Goal: Complete application form

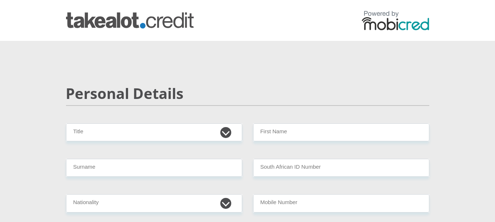
select select "Ms"
click at [66, 123] on select "Mr Ms Mrs Dr [PERSON_NAME]" at bounding box center [154, 132] width 176 height 18
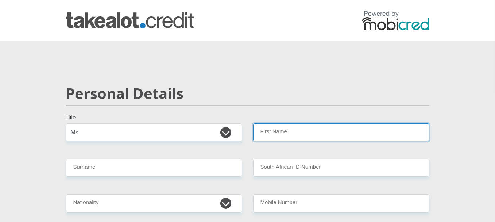
click at [295, 135] on input "First Name" at bounding box center [341, 132] width 176 height 18
click at [279, 132] on input "TidimaloAgnes" at bounding box center [341, 132] width 176 height 18
click at [303, 134] on input "TidimaloAgnes" at bounding box center [341, 132] width 176 height 18
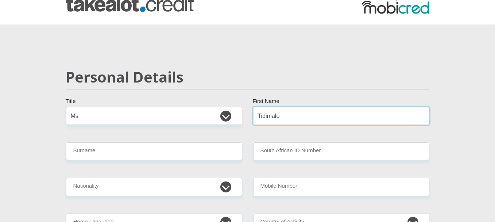
scroll to position [109, 0]
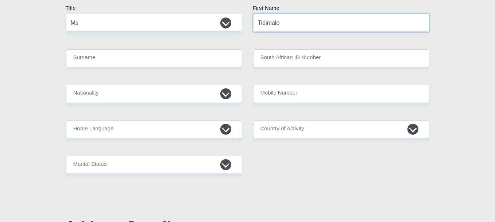
type input "Tidimalo"
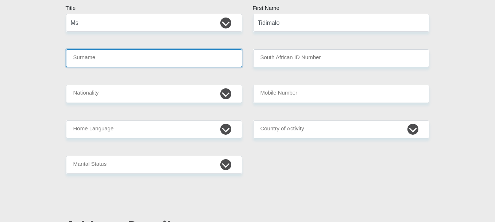
click at [153, 55] on input "Surname" at bounding box center [154, 58] width 176 height 18
type input "TOTONYANE"
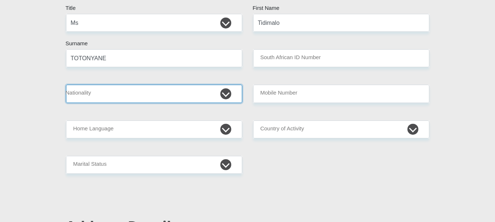
select select "ZAF"
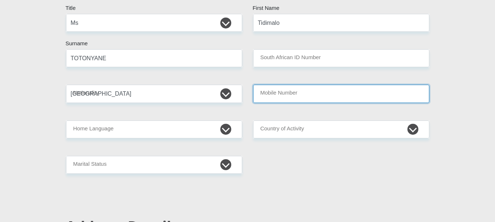
type input "0725470790"
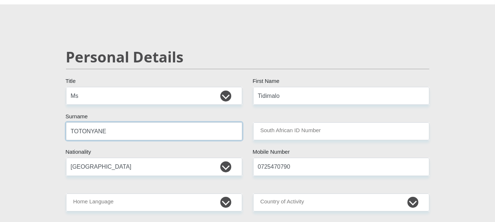
scroll to position [36, 0]
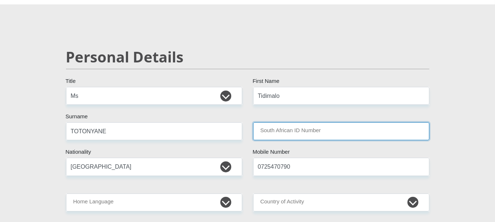
click at [281, 131] on input "South African ID Number" at bounding box center [341, 131] width 176 height 18
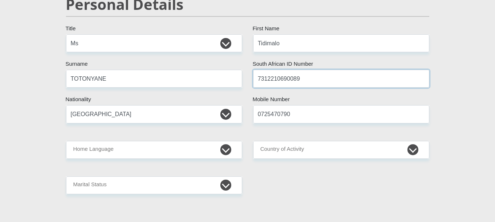
scroll to position [109, 0]
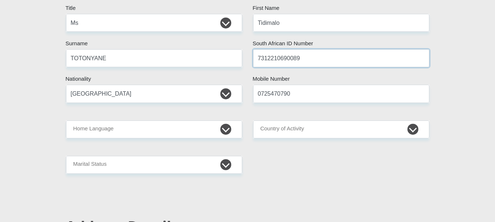
type input "7312210690089"
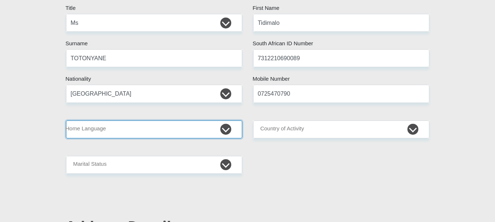
click at [230, 125] on select "Afrikaans English Sepedi South Ndebele Southern Sotho Swati Tsonga Tswana Venda…" at bounding box center [154, 129] width 176 height 18
select select "tsn"
click at [66, 120] on select "Afrikaans English Sepedi South Ndebele Southern Sotho Swati Tsonga Tswana Venda…" at bounding box center [154, 129] width 176 height 18
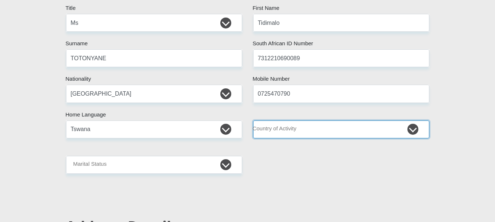
click at [339, 128] on select "South Africa Afghanistan Aland Islands Albania Algeria America Samoa American V…" at bounding box center [341, 129] width 176 height 18
select select "ZAF"
click at [253, 120] on select "South Africa Afghanistan Aland Islands Albania Algeria America Samoa American V…" at bounding box center [341, 129] width 176 height 18
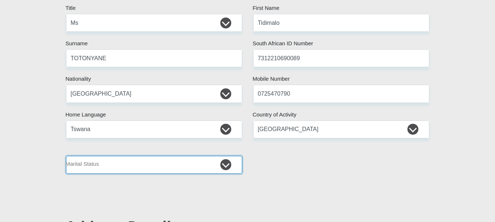
click at [209, 162] on select "Married ANC Single Divorced Widowed Married COP or Customary Law" at bounding box center [154, 165] width 176 height 18
select select "2"
click at [66, 156] on select "Married ANC Single Divorced Widowed Married COP or Customary Law" at bounding box center [154, 165] width 176 height 18
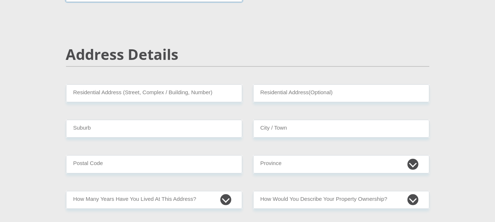
scroll to position [292, 0]
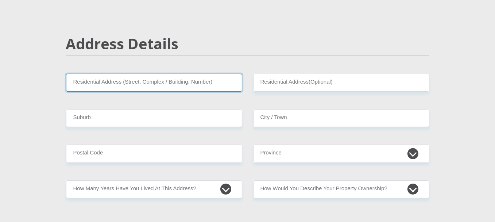
click at [170, 80] on input "Residential Address (Street, Complex / Building, Number)" at bounding box center [154, 83] width 176 height 18
type input "7 1ST AVENUE, ROODEPOORT NORTH"
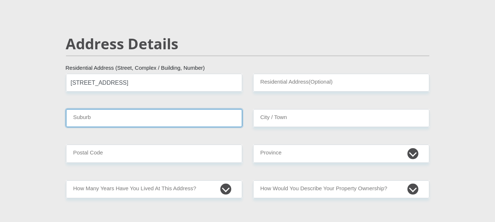
type input "ROODEPOORT"
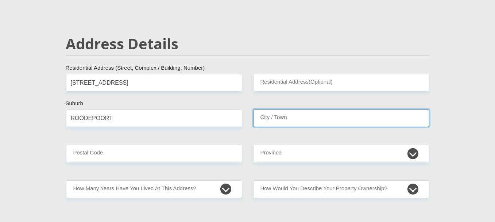
type input "ROODEPOORT"
type input "1724"
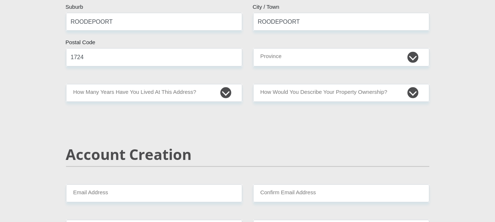
scroll to position [401, 0]
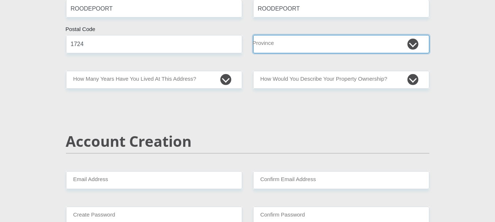
click at [306, 47] on select "Eastern Cape Free State Gauteng KwaZulu-Natal Limpopo Mpumalanga Northern Cape …" at bounding box center [341, 44] width 176 height 18
select select "Gauteng"
click at [253, 35] on select "Eastern Cape Free State Gauteng KwaZulu-Natal Limpopo Mpumalanga Northern Cape …" at bounding box center [341, 44] width 176 height 18
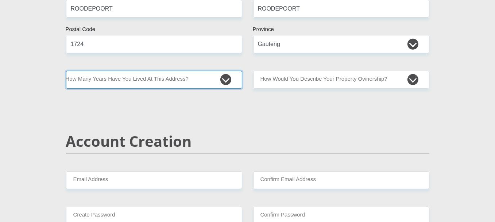
click at [224, 77] on select "less than 1 year 1-3 years 3-5 years 5+ years" at bounding box center [154, 80] width 176 height 18
select select "4"
click at [66, 71] on select "less than 1 year 1-3 years 3-5 years 5+ years" at bounding box center [154, 80] width 176 height 18
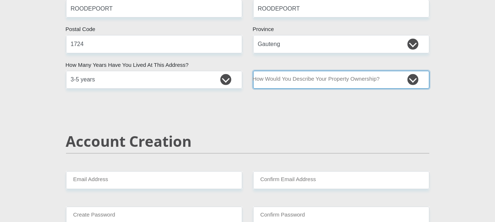
click at [323, 80] on select "Owned Rented Family Owned Company Dwelling" at bounding box center [341, 80] width 176 height 18
select select "Rented"
click at [253, 71] on select "Owned Rented Family Owned Company Dwelling" at bounding box center [341, 80] width 176 height 18
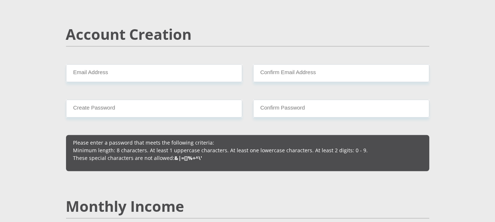
scroll to position [511, 0]
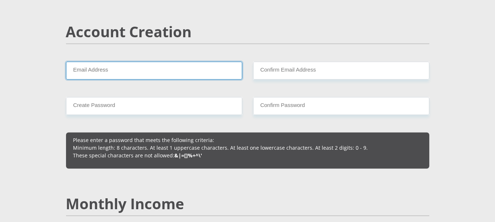
click at [210, 71] on input "Email Address" at bounding box center [154, 71] width 176 height 18
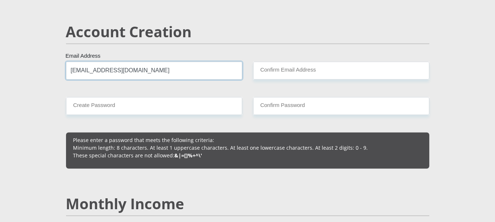
type input "totonyanetidimalo9@gmail.com"
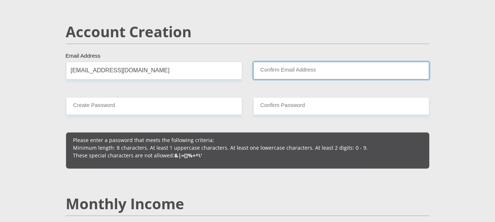
click at [283, 68] on input "Confirm Email Address" at bounding box center [341, 71] width 176 height 18
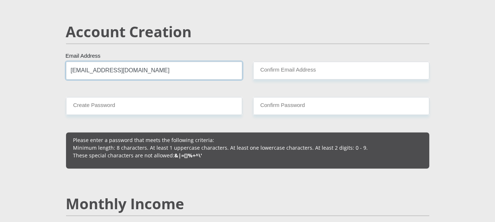
click at [158, 71] on input "totonyanetidimalo9@gmail.com" at bounding box center [154, 71] width 176 height 18
drag, startPoint x: 85, startPoint y: 73, endPoint x: 66, endPoint y: 73, distance: 18.2
click at [66, 73] on input "totonyanetidimalo9@gmail.com" at bounding box center [154, 71] width 176 height 18
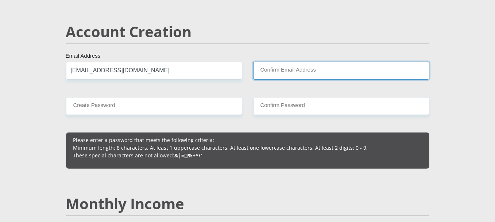
click at [271, 67] on input "Confirm Email Address" at bounding box center [341, 71] width 176 height 18
paste input "totonyanetidimalo9@gmail.com"
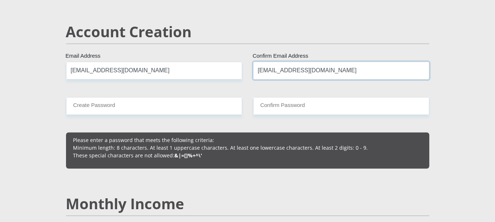
type input "totonyanetidimalo9@gmail.com"
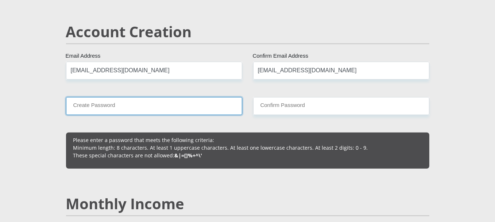
click at [139, 104] on input "Create Password" at bounding box center [154, 106] width 176 height 18
type input "Tumiso@342"
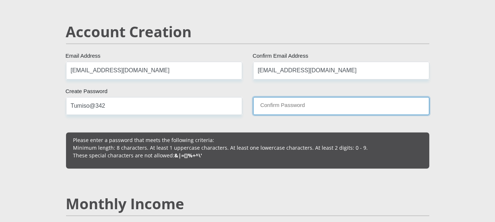
click at [285, 102] on input "Confirm Password" at bounding box center [341, 106] width 176 height 18
type input "Tumiso@342"
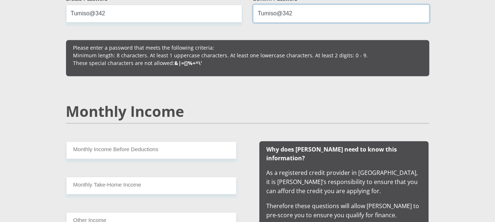
scroll to position [693, 0]
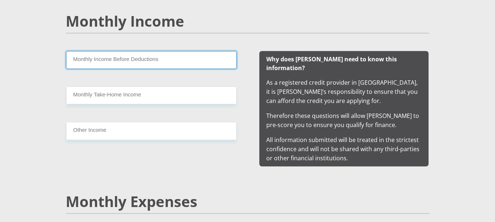
click at [155, 56] on input "Monthly Income Before Deductions" at bounding box center [151, 60] width 171 height 18
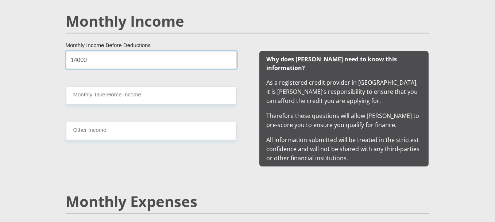
type input "14000"
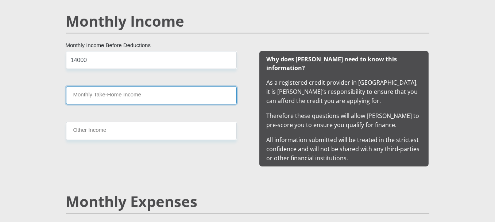
click at [145, 89] on input "Monthly Take-Home Income" at bounding box center [151, 95] width 171 height 18
type input "10862"
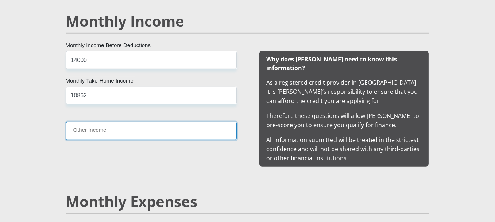
click at [122, 132] on input "Other Income" at bounding box center [151, 131] width 171 height 18
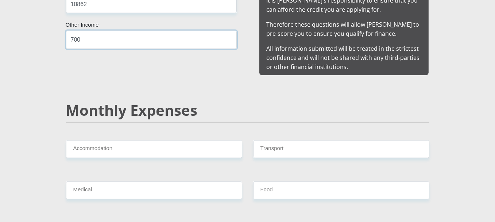
scroll to position [803, 0]
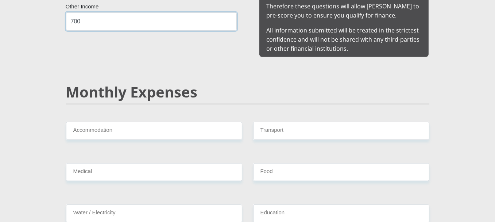
type input "700"
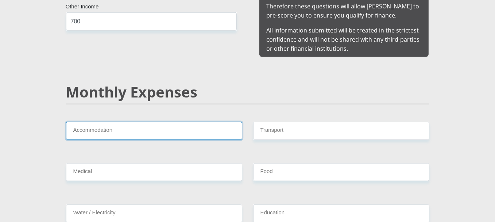
click at [141, 122] on input "Accommodation" at bounding box center [154, 131] width 176 height 18
type input "2000"
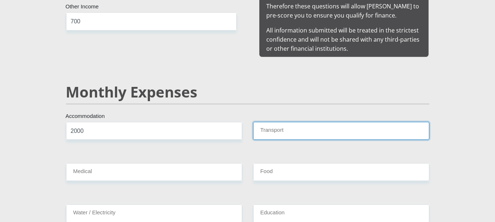
click at [269, 122] on input "Transport" at bounding box center [341, 131] width 176 height 18
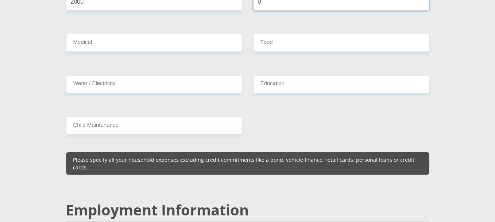
scroll to position [912, 0]
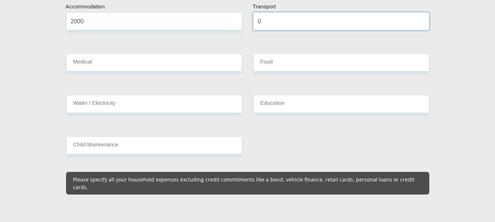
type input "0"
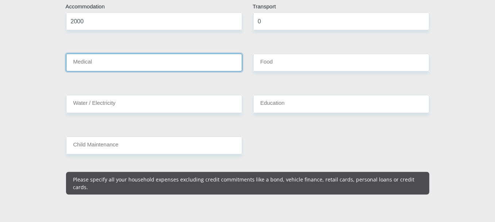
click at [126, 54] on input "Medical" at bounding box center [154, 63] width 176 height 18
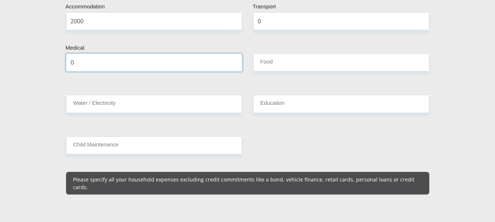
type input "0"
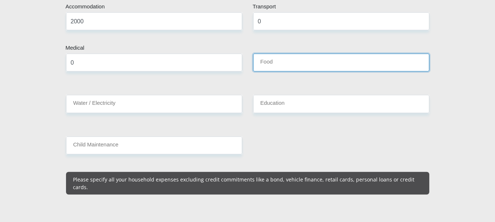
click at [274, 54] on input "Food" at bounding box center [341, 63] width 176 height 18
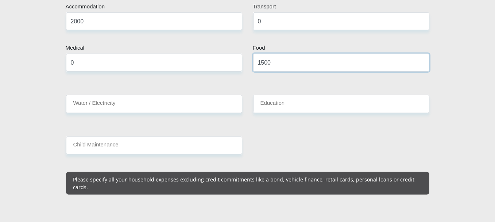
type input "1500"
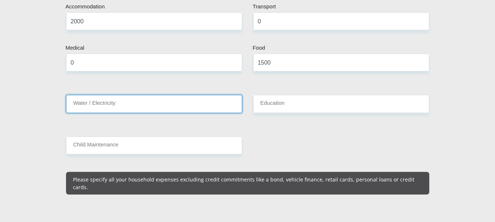
click at [130, 95] on input "Water / Electricity" at bounding box center [154, 104] width 176 height 18
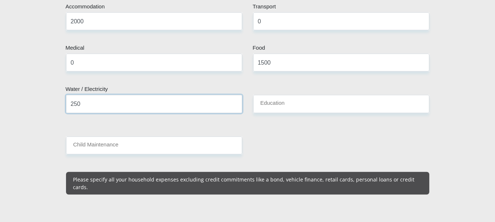
click at [73, 95] on input "250" at bounding box center [154, 104] width 176 height 18
type input "250"
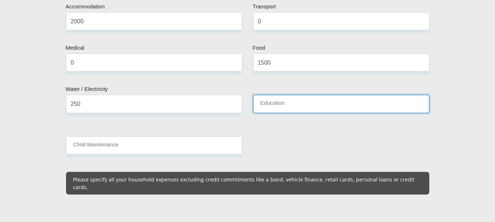
click at [277, 95] on input "Education" at bounding box center [341, 104] width 176 height 18
type input "0"
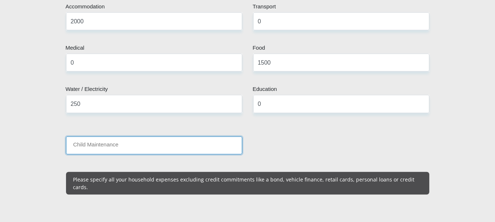
click at [144, 136] on input "Child Maintenance" at bounding box center [154, 145] width 176 height 18
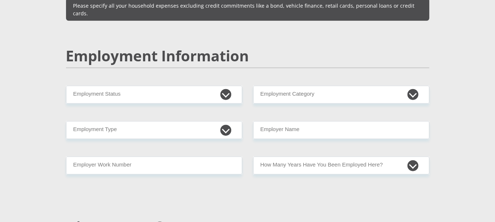
scroll to position [1094, 0]
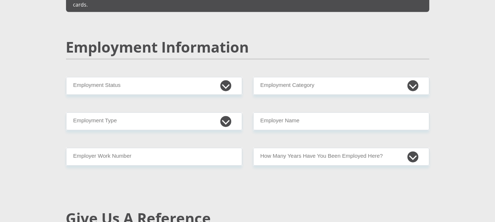
type input "0"
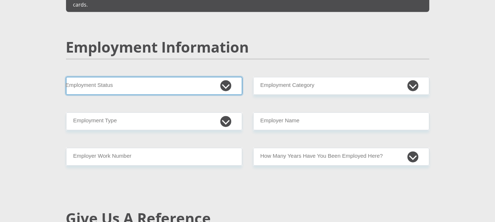
click at [223, 77] on select "Permanent/Full-time Part-time/Casual Contract Worker Self-Employed Housewife Re…" at bounding box center [154, 86] width 176 height 18
select select "1"
click at [66, 77] on select "Permanent/Full-time Part-time/Casual Contract Worker Self-Employed Housewife Re…" at bounding box center [154, 86] width 176 height 18
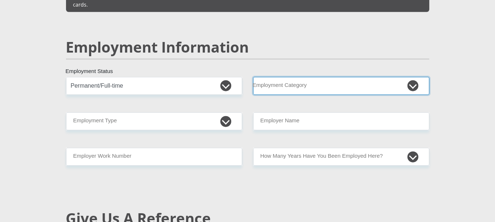
click at [335, 77] on select "AGRICULTURE ALCOHOL & TOBACCO CONSTRUCTION MATERIALS METALLURGY EQUIPMENT FOR R…" at bounding box center [341, 86] width 176 height 18
select select "28"
click at [350, 77] on select "AGRICULTURE ALCOHOL & TOBACCO CONSTRUCTION MATERIALS METALLURGY EQUIPMENT FOR R…" at bounding box center [341, 86] width 176 height 18
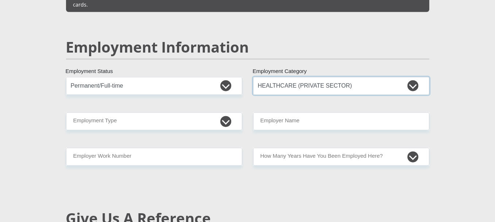
click at [339, 77] on select "AGRICULTURE ALCOHOL & TOBACCO CONSTRUCTION MATERIALS METALLURGY EQUIPMENT FOR R…" at bounding box center [341, 86] width 176 height 18
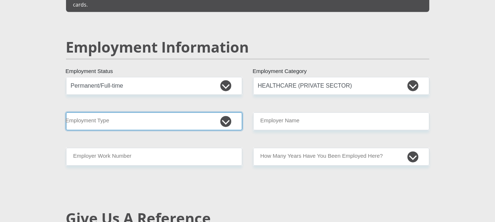
click at [229, 112] on select "College/Lecturer Craft Seller Creative Driver Executive Farmer Forces - Non Com…" at bounding box center [154, 121] width 176 height 18
select select "Unknown/Other"
click at [66, 112] on select "College/Lecturer Craft Seller Creative Driver Executive Farmer Forces - Non Com…" at bounding box center [154, 121] width 176 height 18
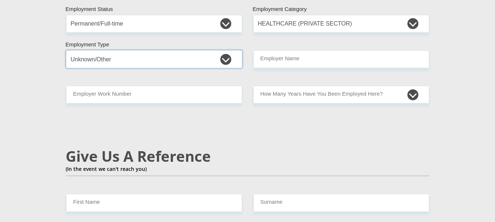
scroll to position [1167, 0]
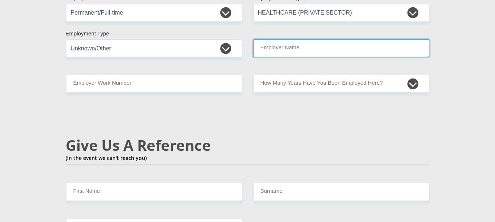
click at [306, 39] on input "Employer Name" at bounding box center [341, 48] width 176 height 18
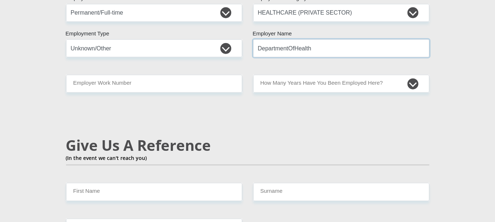
type input "DepartmentOfHealth"
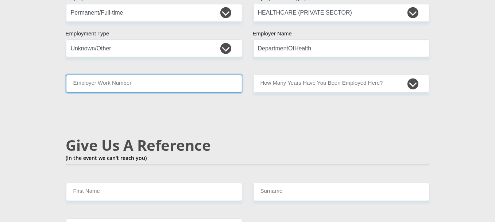
click at [197, 75] on input "Employer Work Number" at bounding box center [154, 84] width 176 height 18
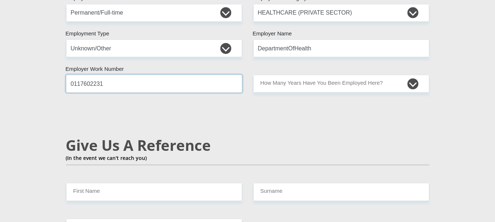
type input "0117602231"
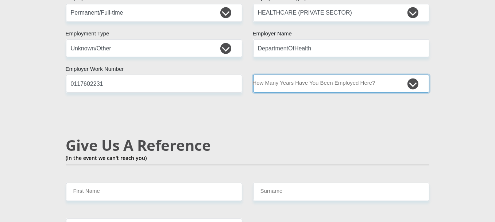
click at [384, 75] on select "less than 1 year 1-3 years 3-5 years 5+ years" at bounding box center [341, 84] width 176 height 18
click at [253, 75] on select "less than 1 year 1-3 years 3-5 years 5+ years" at bounding box center [341, 84] width 176 height 18
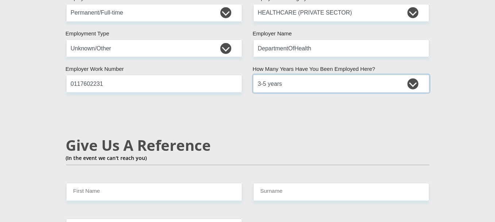
click at [410, 75] on select "less than 1 year 1-3 years 3-5 years 5+ years" at bounding box center [341, 84] width 176 height 18
select select "60"
click at [253, 75] on select "less than 1 year 1-3 years 3-5 years 5+ years" at bounding box center [341, 84] width 176 height 18
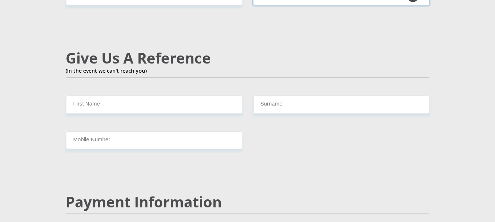
scroll to position [1277, 0]
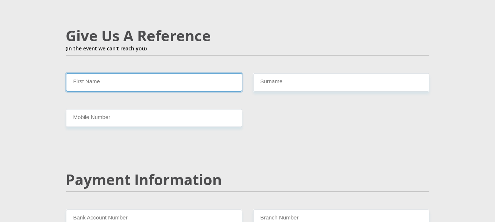
click at [201, 73] on input "First Name" at bounding box center [154, 82] width 176 height 18
click at [204, 73] on input "First Name" at bounding box center [154, 82] width 176 height 18
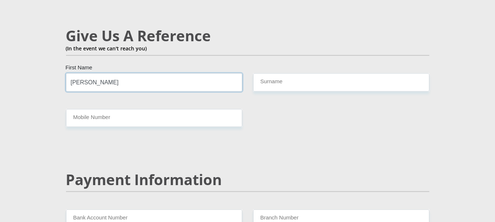
type input "Cynthia"
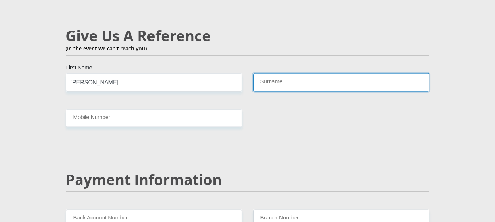
click at [277, 73] on input "Surname" at bounding box center [341, 82] width 176 height 18
type input "TOTONYANE"
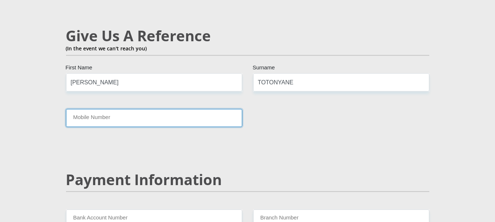
click at [155, 109] on input "Mobile Number" at bounding box center [154, 118] width 176 height 18
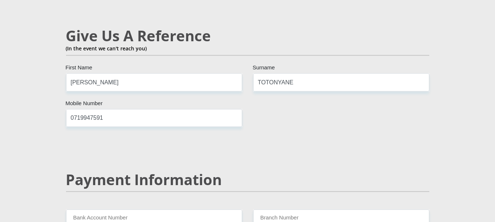
click at [94, 109] on input "0719947591" at bounding box center [154, 118] width 176 height 18
click at [95, 109] on input "0719947591" at bounding box center [154, 118] width 176 height 18
click at [101, 109] on input "07199491" at bounding box center [154, 118] width 176 height 18
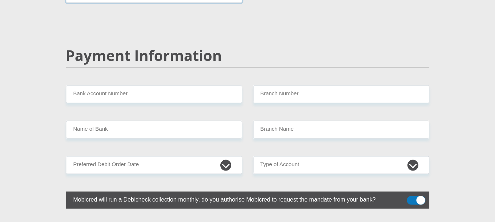
scroll to position [1423, 0]
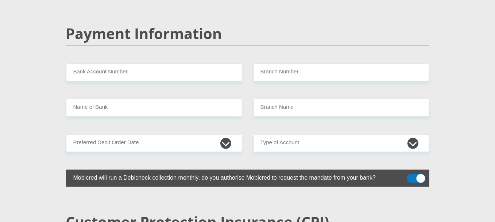
type input "071994751"
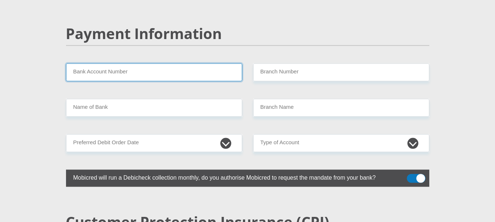
click at [215, 63] on input "Bank Account Number" at bounding box center [154, 72] width 176 height 18
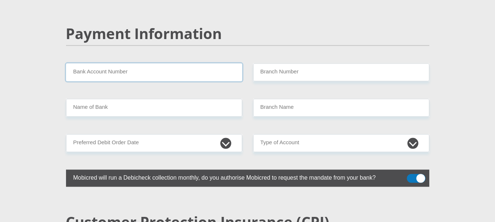
paste input "63148120825"
type input "63148120825"
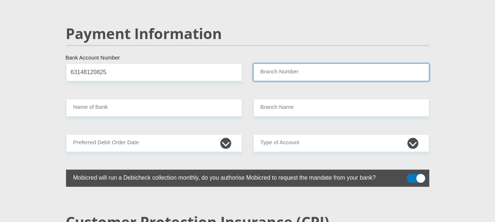
click at [293, 63] on input "Branch Number" at bounding box center [341, 72] width 176 height 18
paste input "250655"
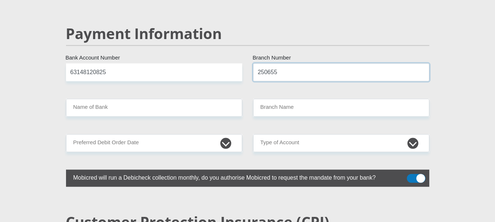
type input "250655"
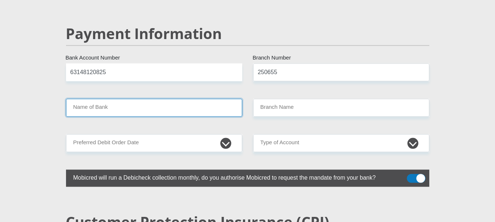
click at [201, 99] on input "Name of Bank" at bounding box center [154, 108] width 176 height 18
type input "FIRSTRAND BANK"
type input "BRANCH 560"
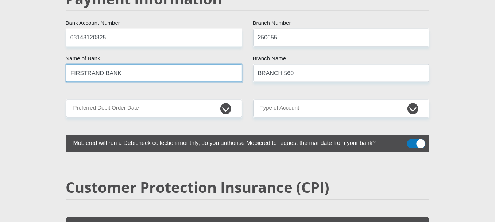
scroll to position [1459, 0]
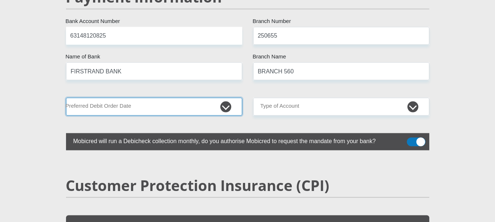
click at [227, 98] on select "1st 2nd 3rd 4th 5th 7th 18th 19th 20th 21st 22nd 23rd 24th 25th 26th 27th 28th …" at bounding box center [154, 107] width 176 height 18
select select "25"
click at [66, 98] on select "1st 2nd 3rd 4th 5th 7th 18th 19th 20th 21st 22nd 23rd 24th 25th 26th 27th 28th …" at bounding box center [154, 107] width 176 height 18
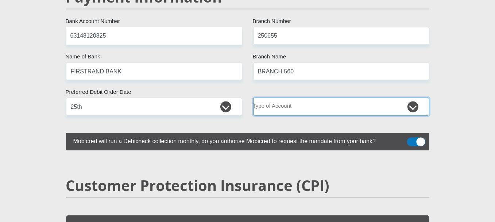
click at [342, 98] on select "Cheque Savings" at bounding box center [341, 107] width 176 height 18
select select "SAV"
click at [253, 98] on select "Cheque Savings" at bounding box center [341, 107] width 176 height 18
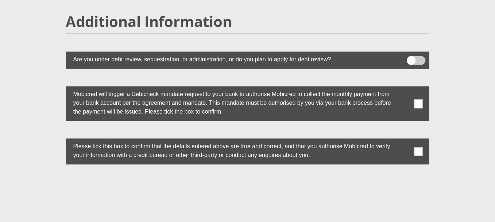
scroll to position [2006, 0]
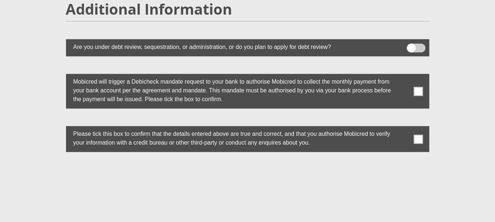
click at [420, 86] on span at bounding box center [418, 90] width 9 height 9
click at [404, 76] on input "checkbox" at bounding box center [404, 76] width 0 height 0
click at [417, 134] on span at bounding box center [418, 138] width 9 height 9
click at [404, 128] on input "checkbox" at bounding box center [404, 128] width 0 height 0
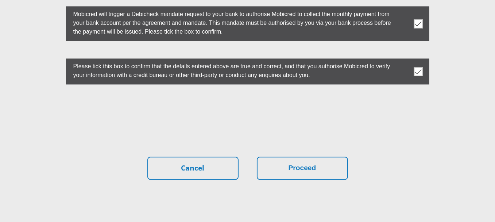
scroll to position [2079, 0]
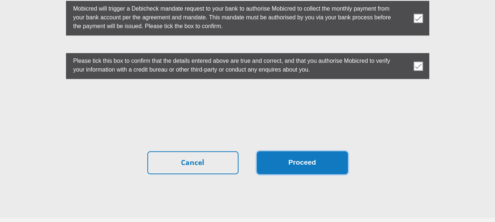
click at [312, 151] on button "Proceed" at bounding box center [302, 162] width 91 height 23
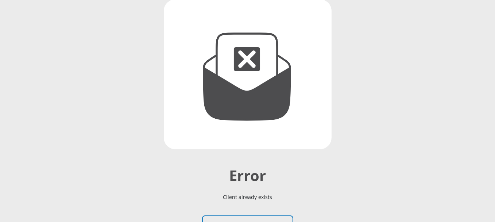
scroll to position [146, 0]
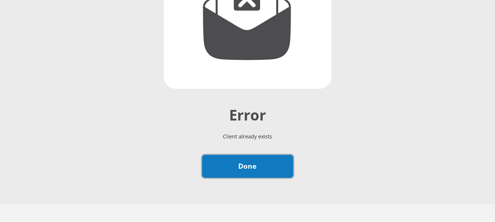
click at [250, 163] on link "Done" at bounding box center [247, 166] width 91 height 23
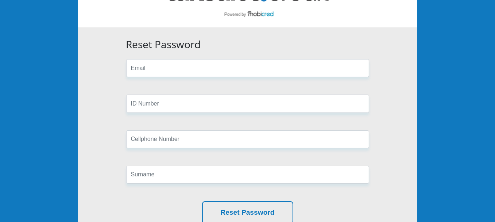
scroll to position [73, 0]
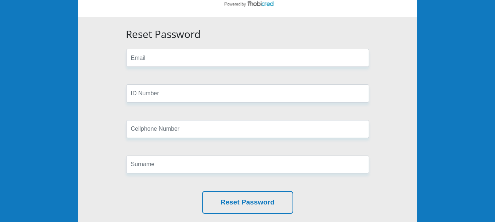
click at [166, 69] on form "Reset Password Reset Password" at bounding box center [248, 121] width 254 height 186
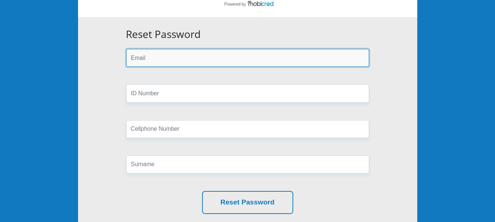
click at [167, 65] on input "email" at bounding box center [247, 58] width 243 height 18
type input "[EMAIL_ADDRESS][DOMAIN_NAME]"
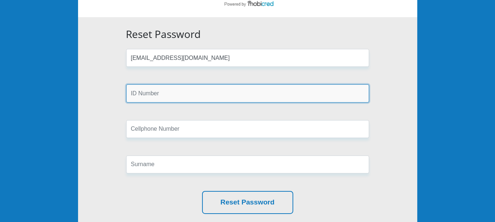
click at [155, 93] on input "text" at bounding box center [247, 93] width 243 height 18
type input "7312210690089"
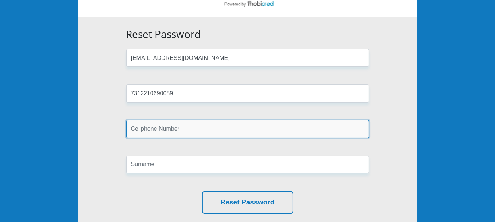
click at [165, 131] on input "text" at bounding box center [247, 129] width 243 height 18
type input "0810133808"
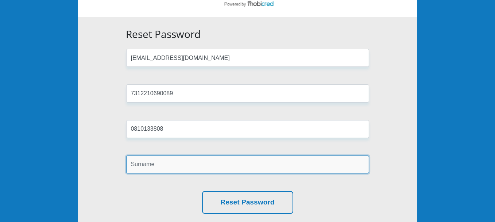
click at [162, 165] on input "text" at bounding box center [247, 164] width 243 height 18
type input "TOTONYANE"
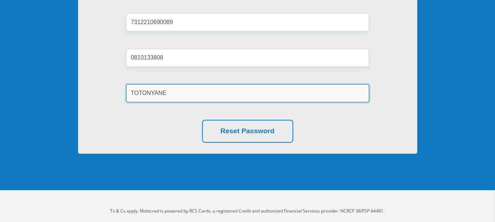
scroll to position [146, 0]
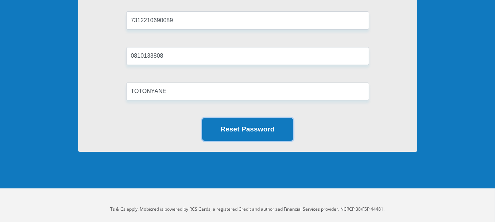
click at [250, 127] on button "Reset Password" at bounding box center [247, 129] width 91 height 23
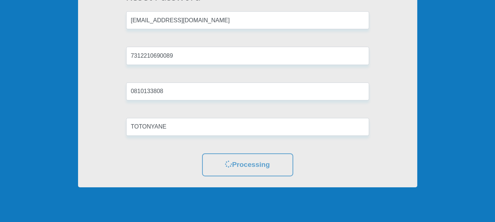
scroll to position [73, 0]
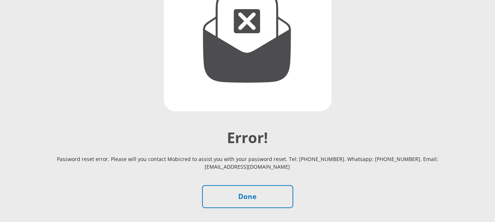
scroll to position [146, 0]
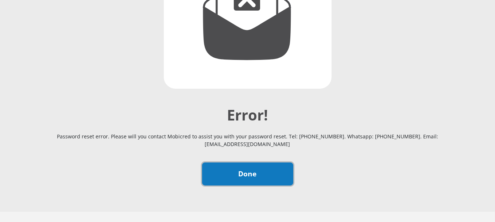
click at [250, 175] on link "Done" at bounding box center [247, 173] width 91 height 23
